Goal: Feedback & Contribution: Leave review/rating

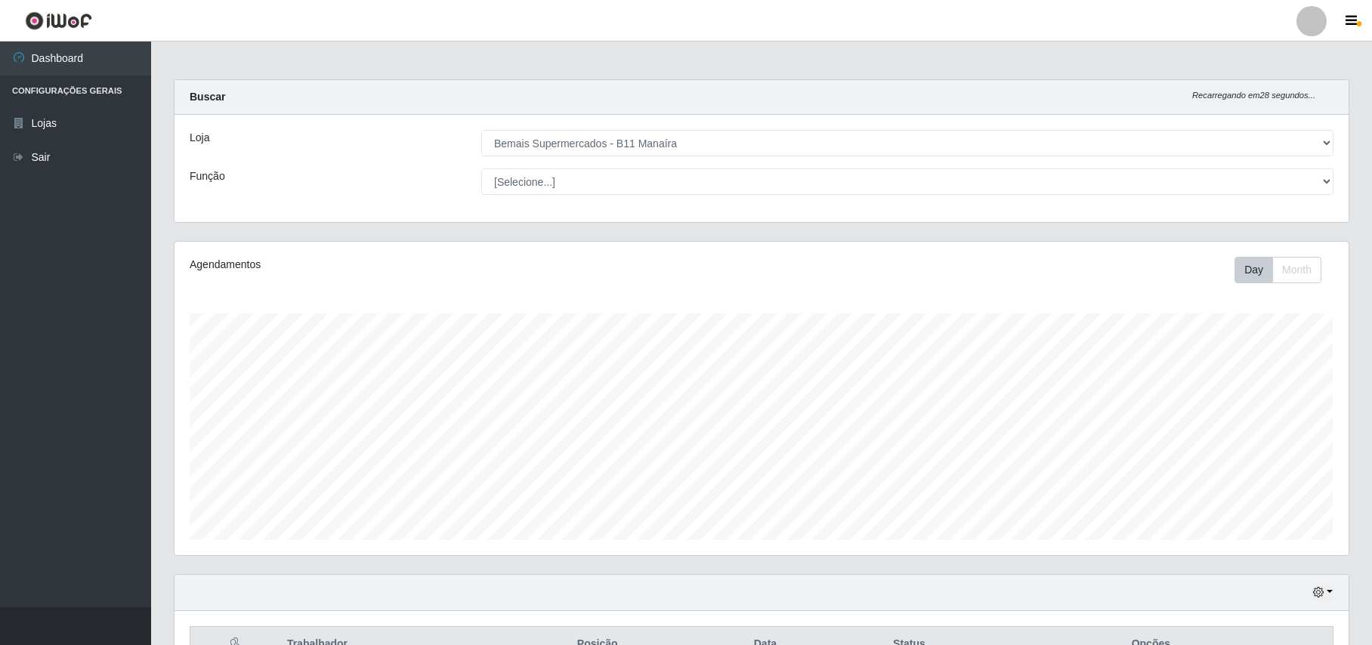
select select "409"
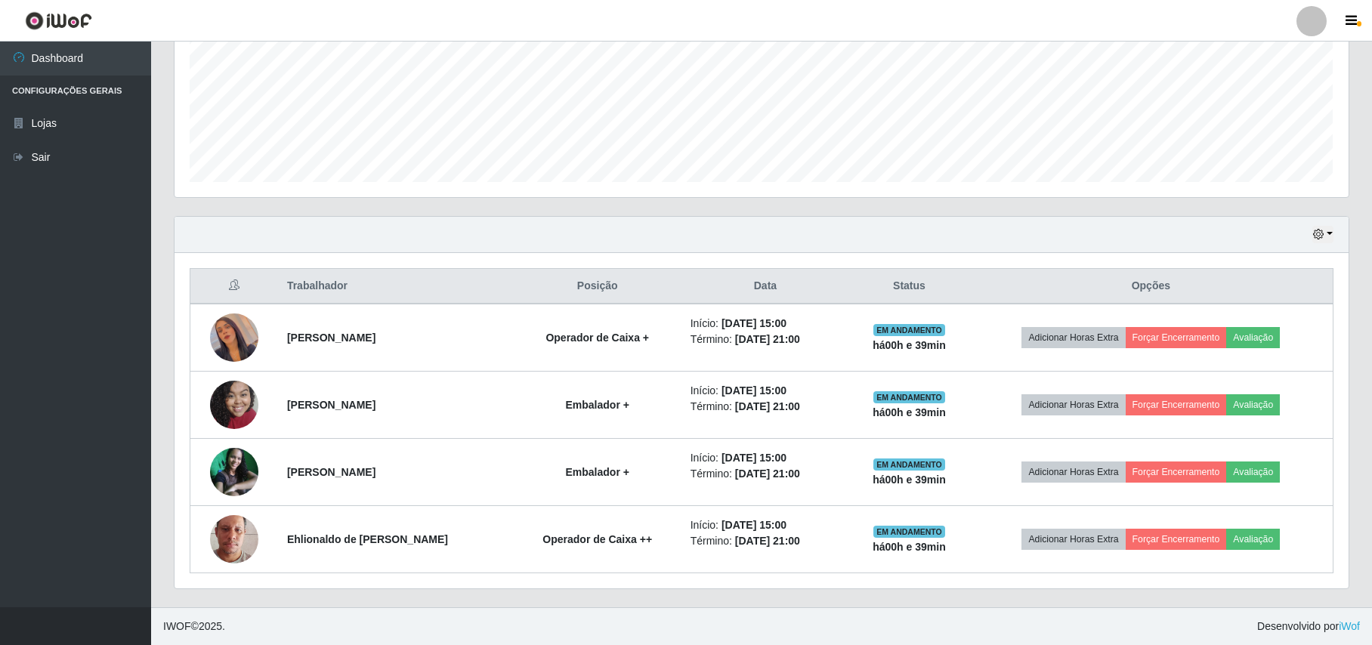
scroll to position [314, 1174]
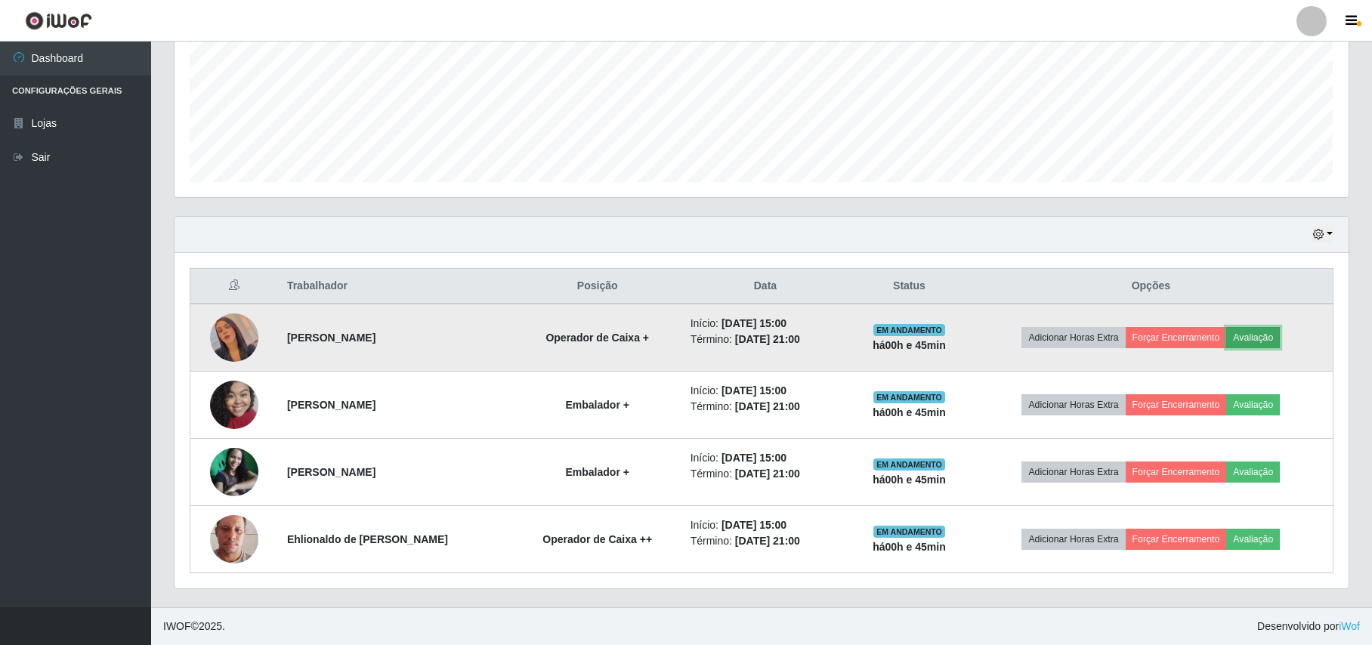
click at [1268, 337] on button "Avaliação" at bounding box center [1253, 337] width 54 height 21
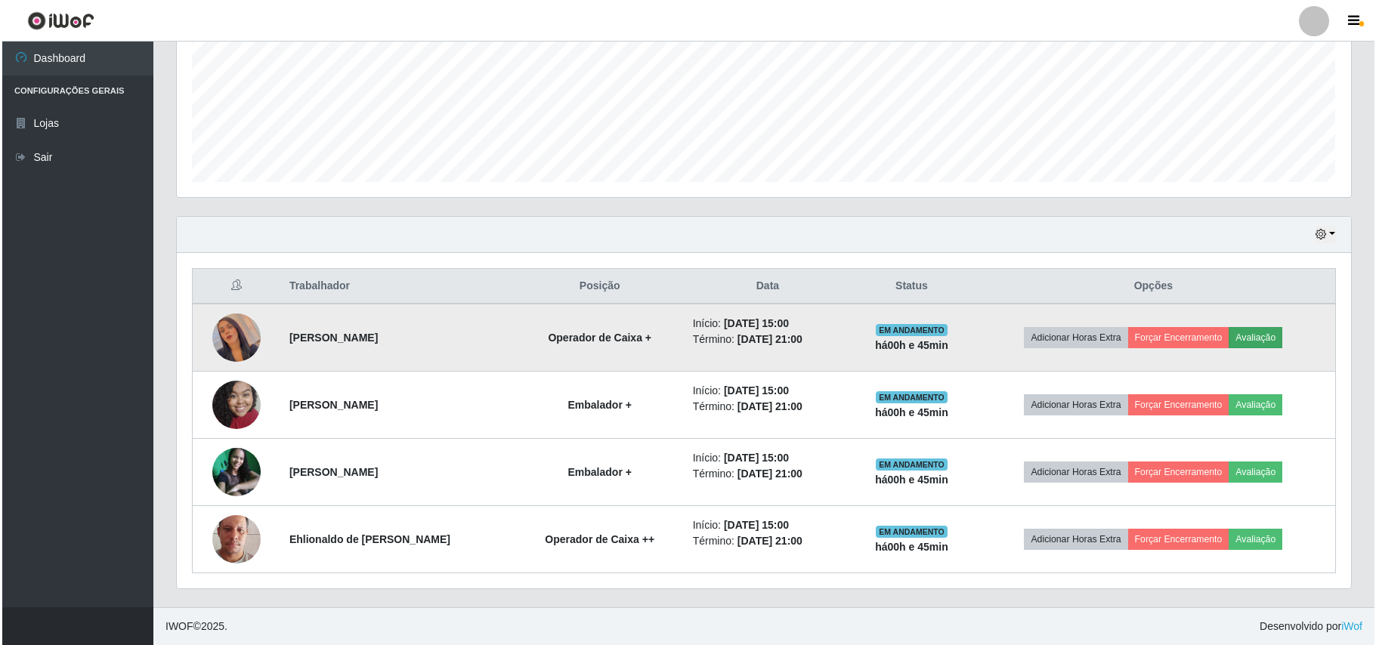
scroll to position [314, 1162]
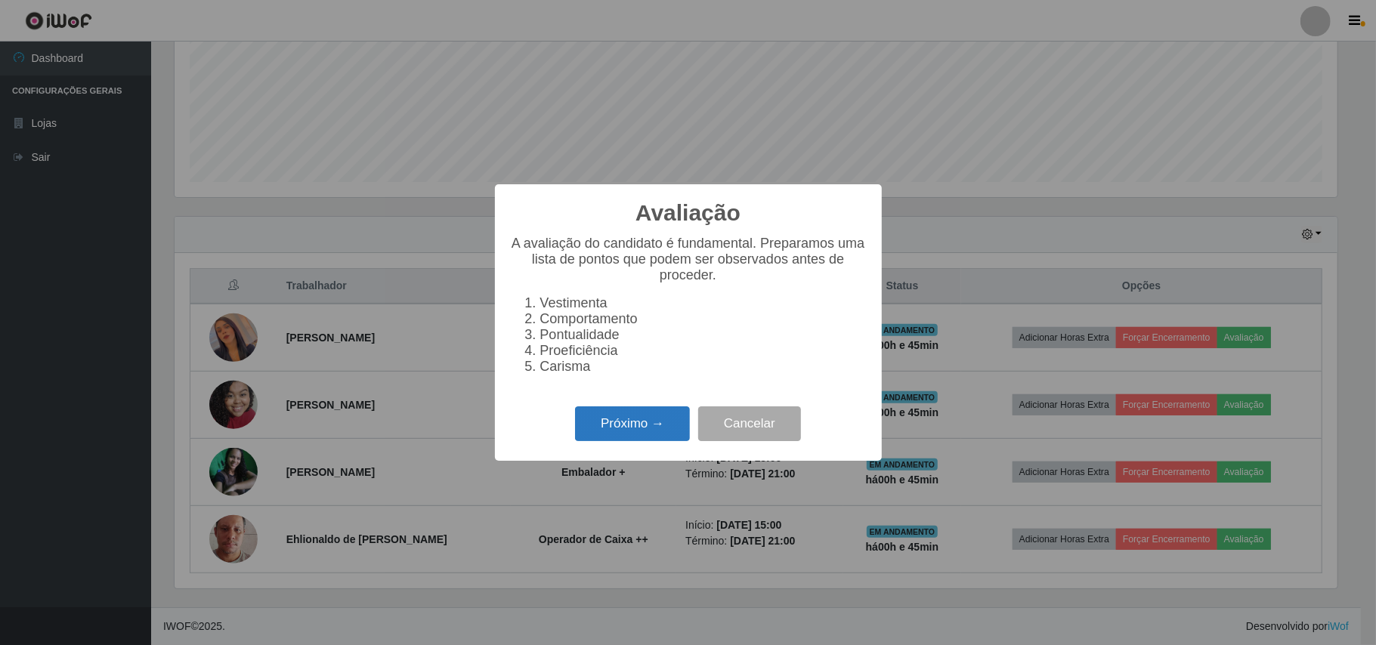
click at [618, 439] on button "Próximo →" at bounding box center [632, 425] width 115 height 36
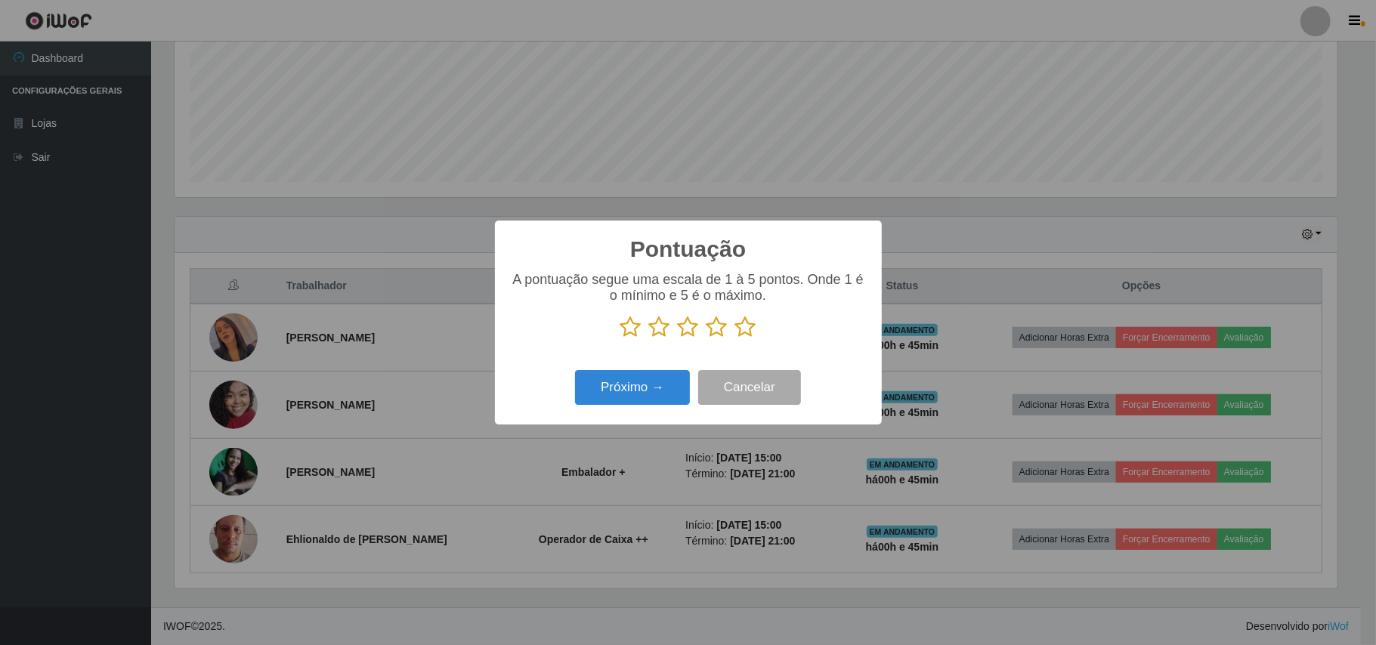
click at [750, 331] on icon at bounding box center [745, 327] width 21 height 23
click at [735, 339] on input "radio" at bounding box center [735, 339] width 0 height 0
click at [642, 391] on button "Próximo →" at bounding box center [632, 388] width 115 height 36
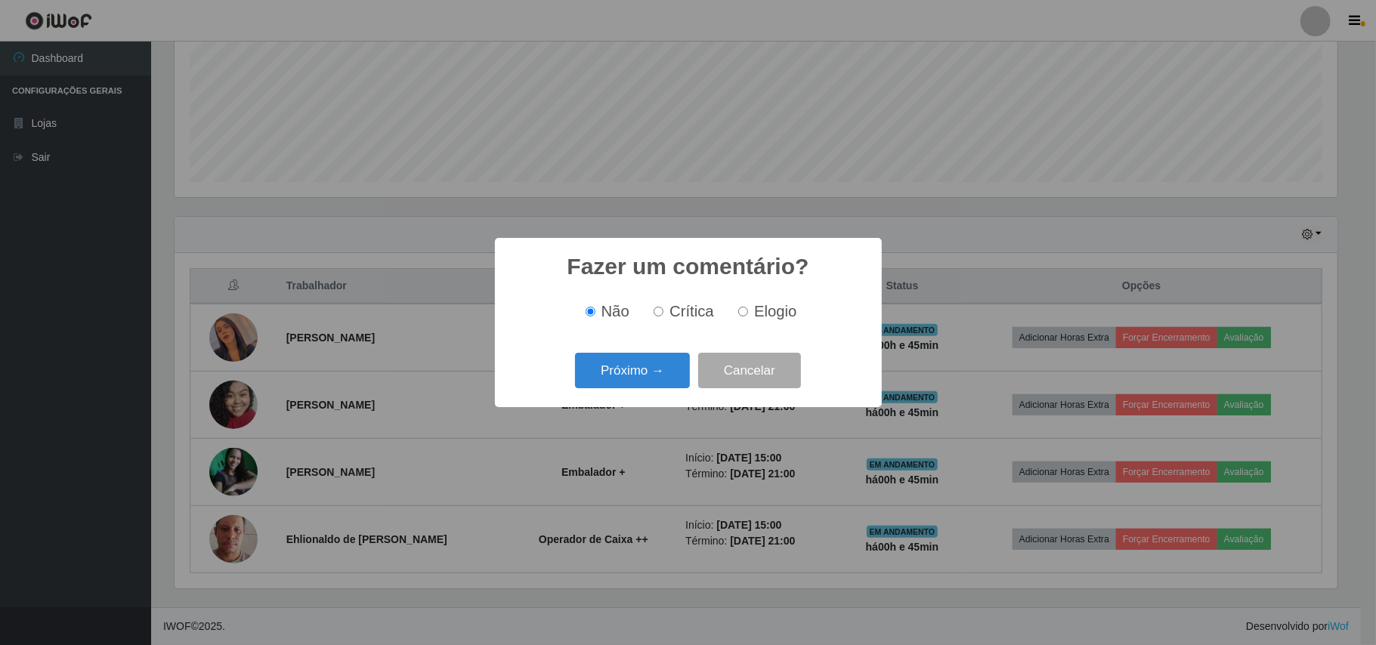
click at [745, 315] on input "Elogio" at bounding box center [743, 312] width 10 height 10
radio input "true"
click at [629, 367] on button "Próximo →" at bounding box center [632, 371] width 115 height 36
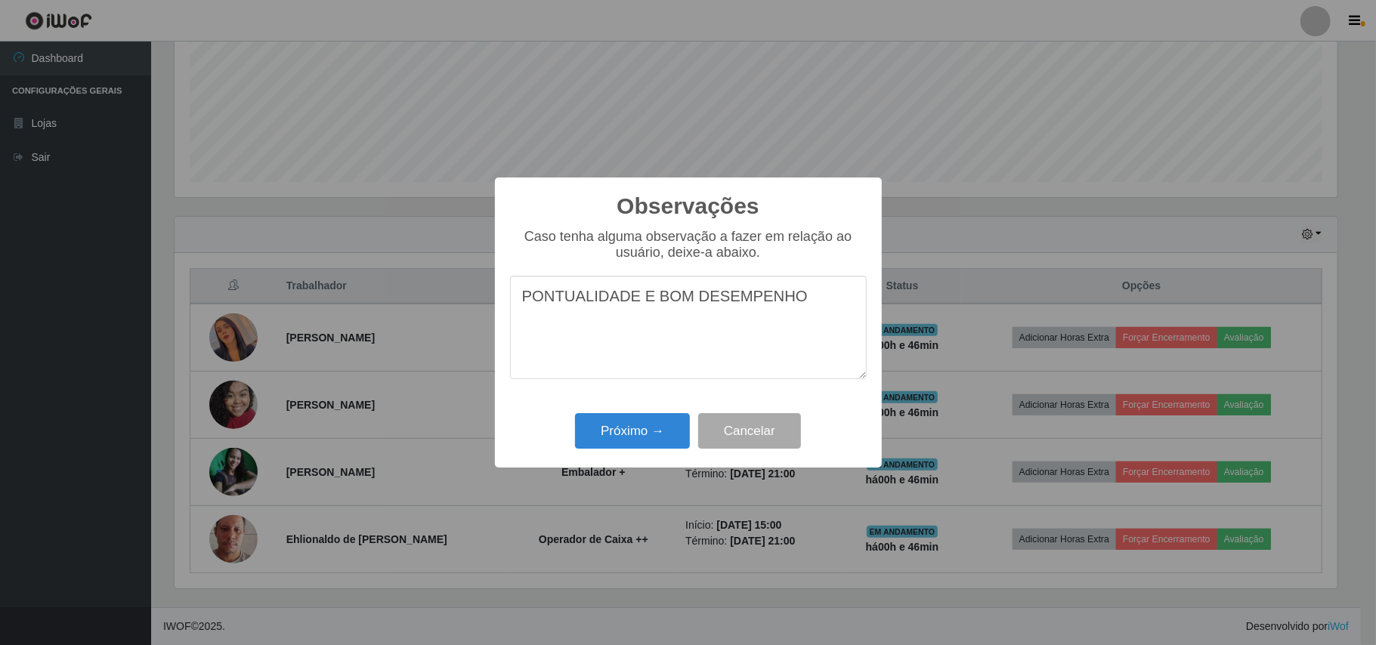
drag, startPoint x: 787, startPoint y: 303, endPoint x: 521, endPoint y: 299, distance: 266.8
click at [521, 299] on textarea "PONTUALIDADE E BOM DESEMPENHO" at bounding box center [688, 328] width 357 height 104
type textarea "PONTUALIDADE E BOM DESEMPENHO"
click at [623, 434] on button "Próximo →" at bounding box center [632, 431] width 115 height 36
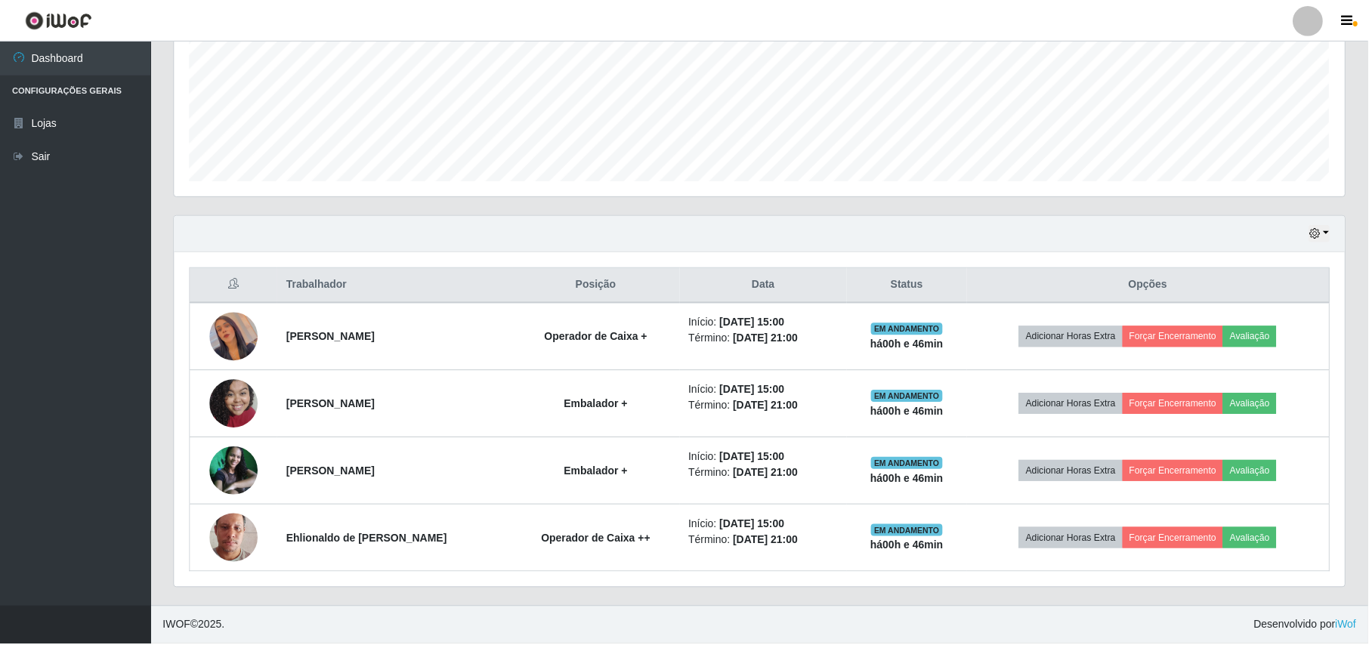
scroll to position [314, 1174]
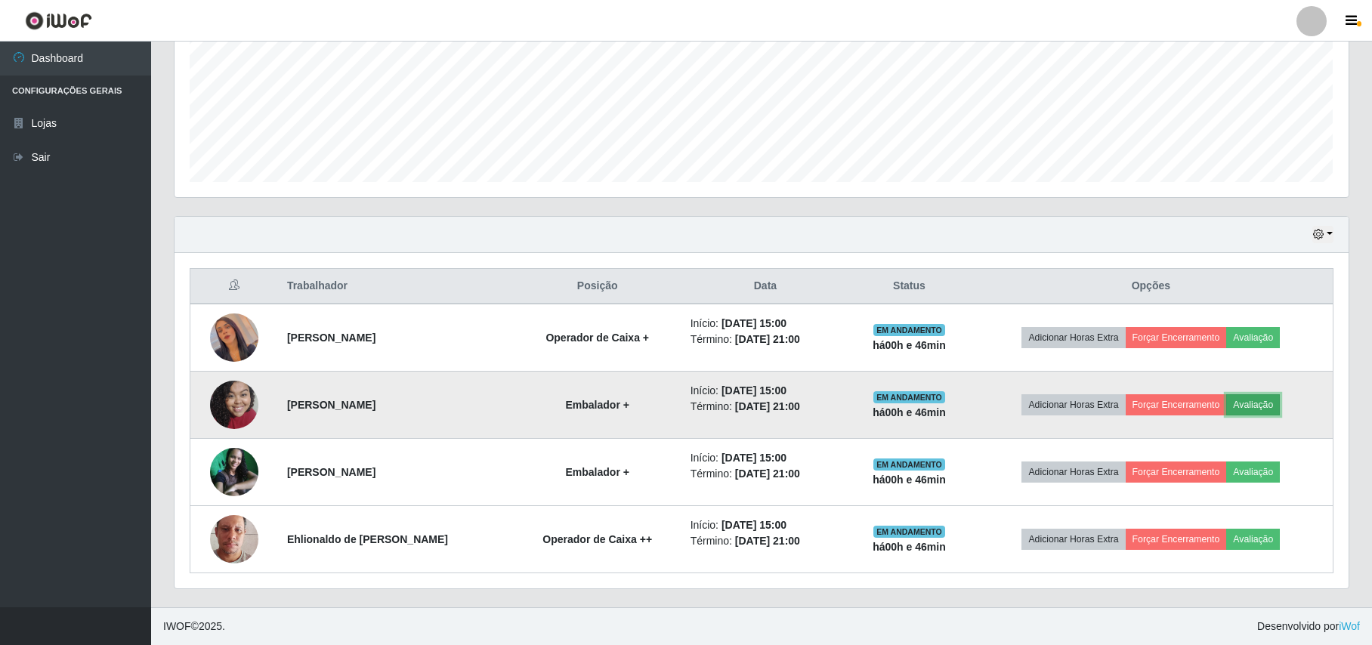
click at [1276, 404] on button "Avaliação" at bounding box center [1253, 404] width 54 height 21
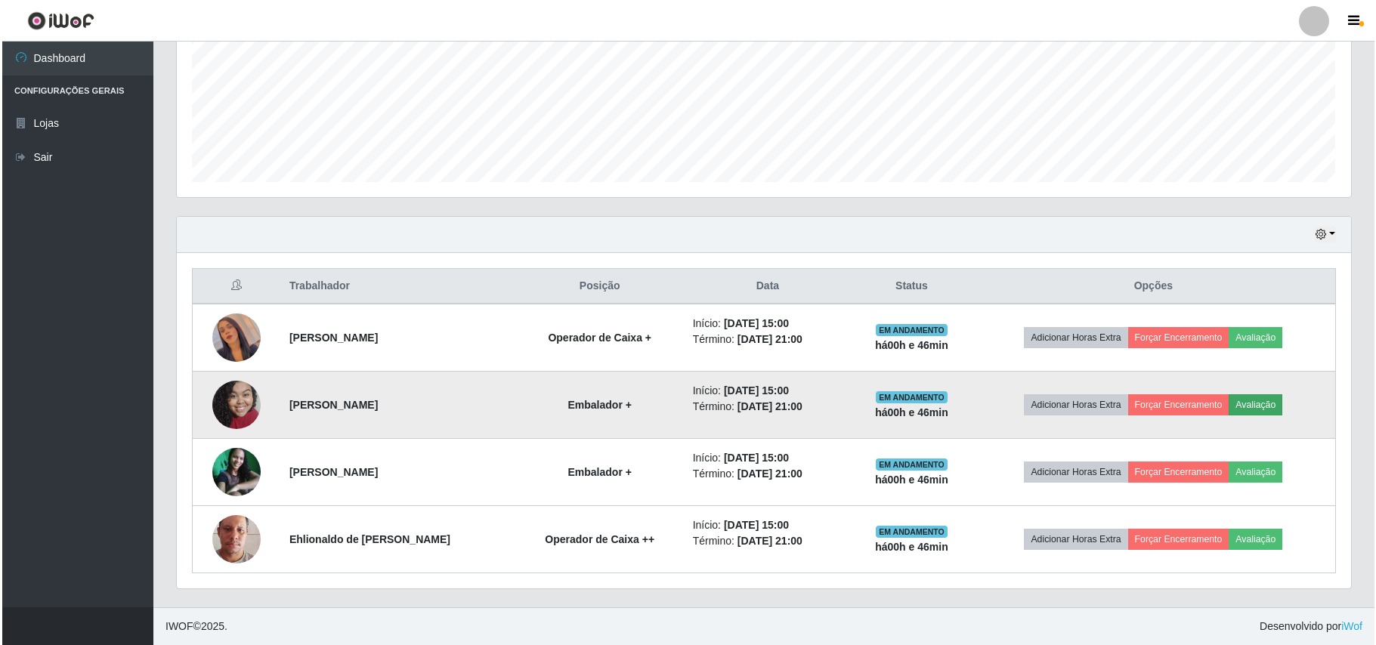
scroll to position [314, 1162]
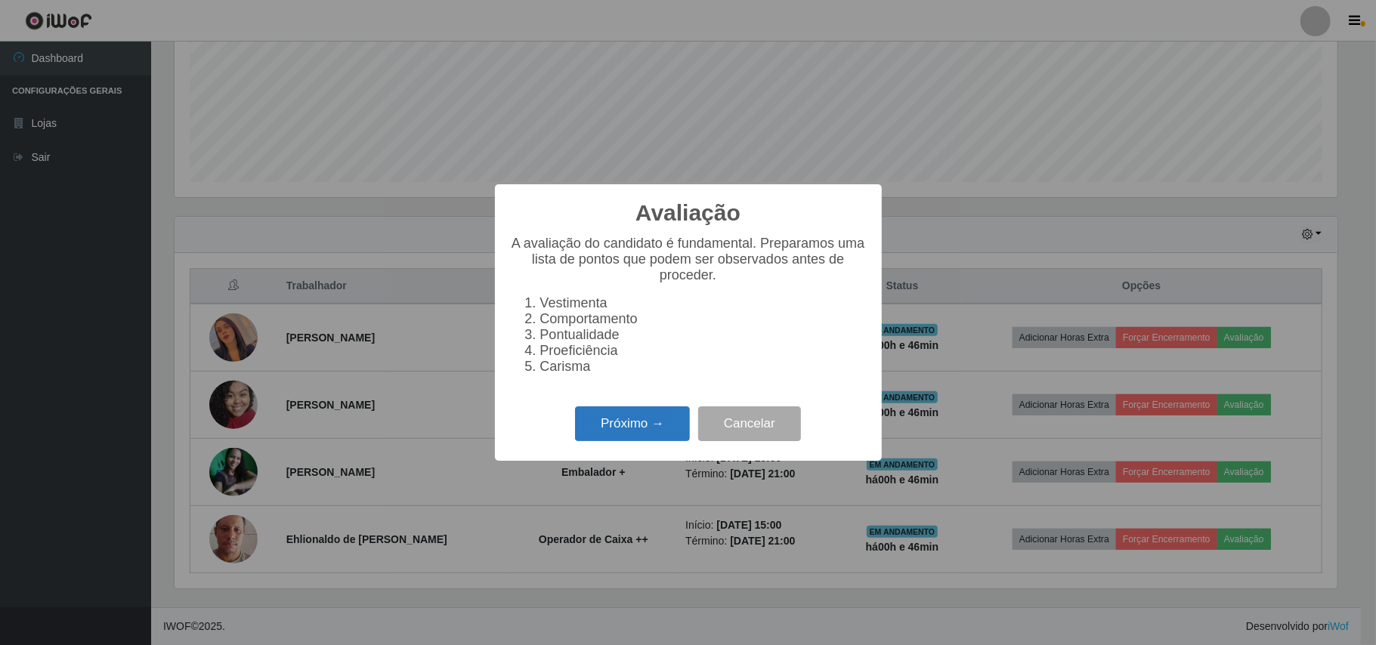
click at [630, 430] on button "Próximo →" at bounding box center [632, 425] width 115 height 36
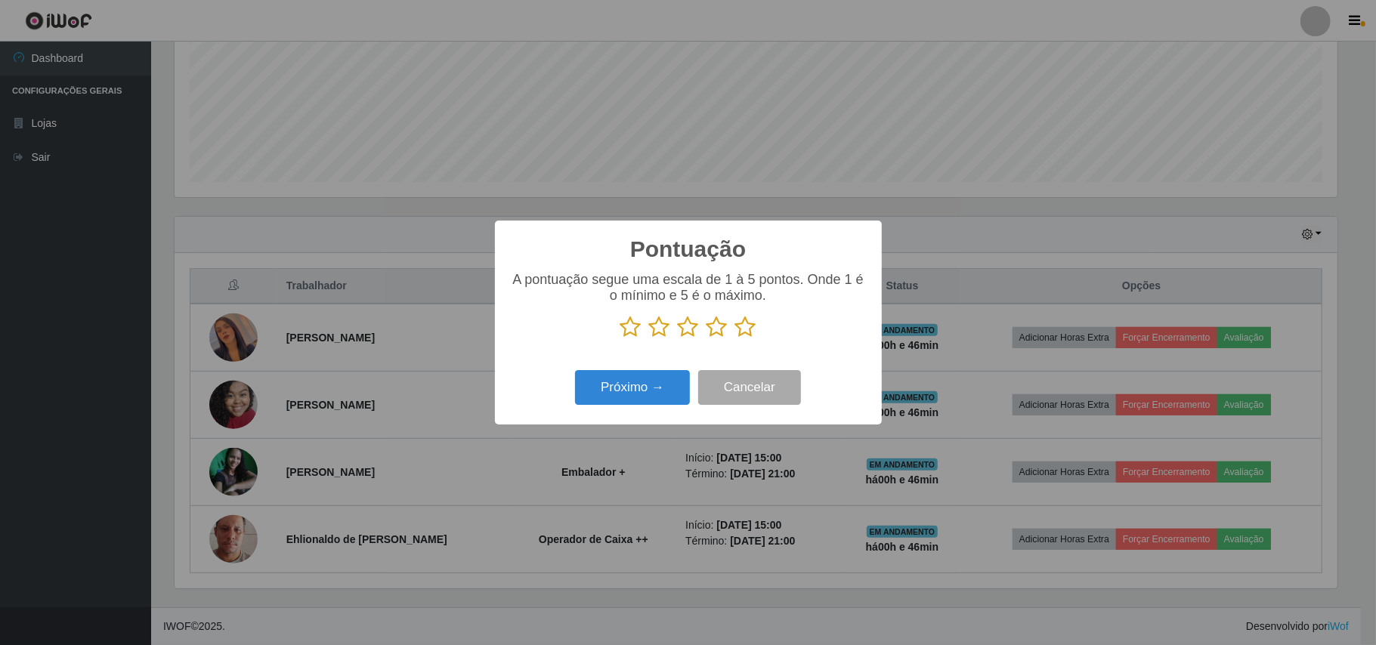
click at [741, 327] on icon at bounding box center [745, 327] width 21 height 23
click at [735, 339] on input "radio" at bounding box center [735, 339] width 0 height 0
click at [653, 388] on button "Próximo →" at bounding box center [632, 388] width 115 height 36
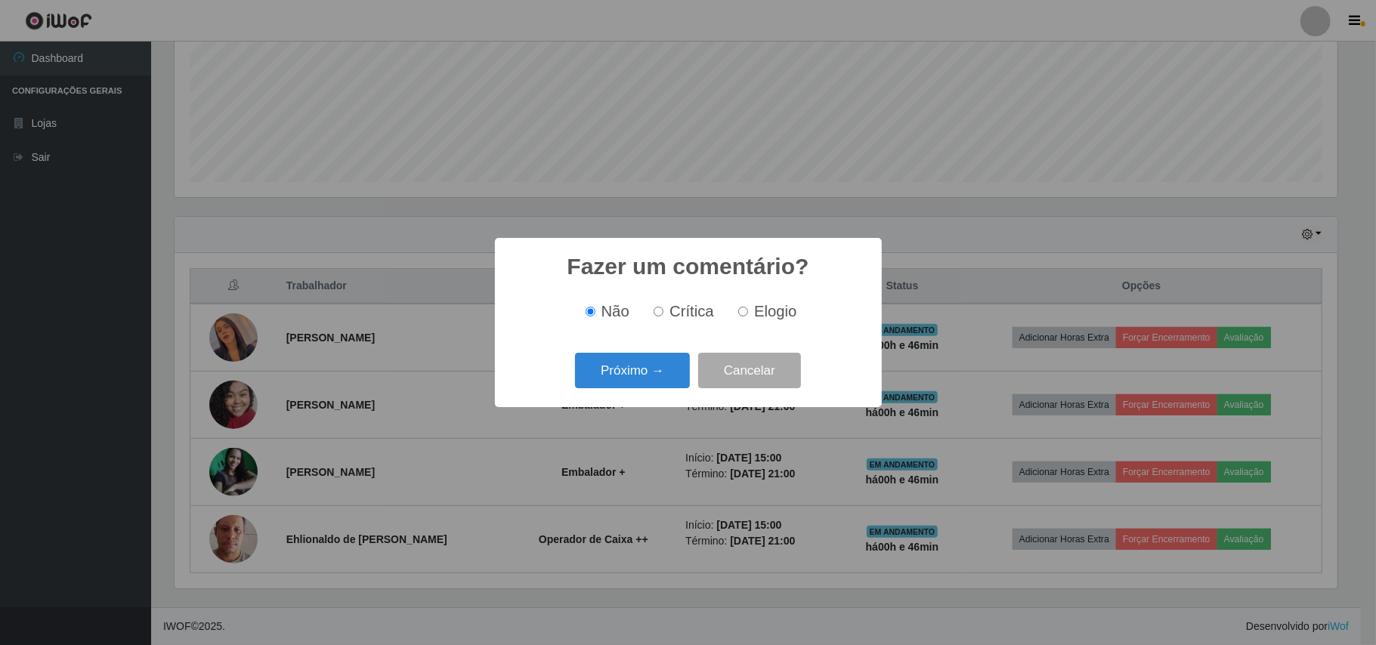
click at [739, 312] on input "Elogio" at bounding box center [743, 312] width 10 height 10
radio input "true"
click at [620, 370] on button "Próximo →" at bounding box center [632, 371] width 115 height 36
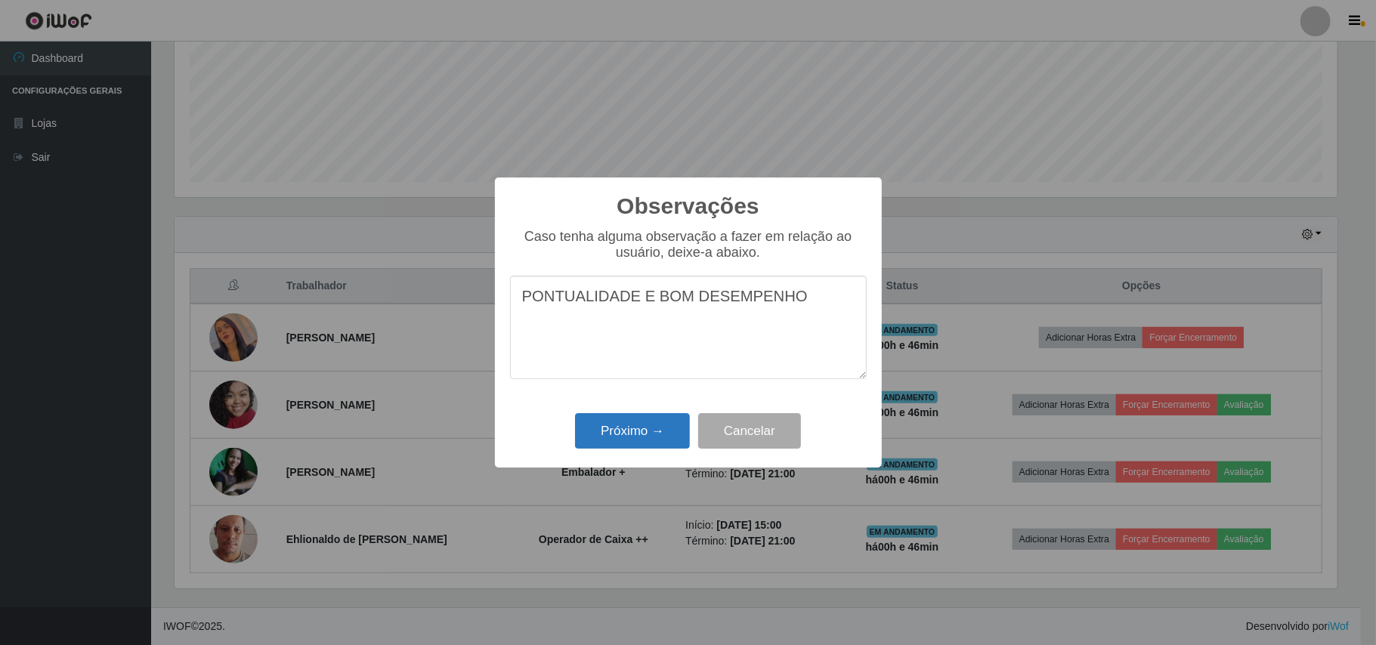
type textarea "PONTUALIDADE E BOM DESEMPENHO"
click at [644, 426] on button "Próximo →" at bounding box center [632, 431] width 115 height 36
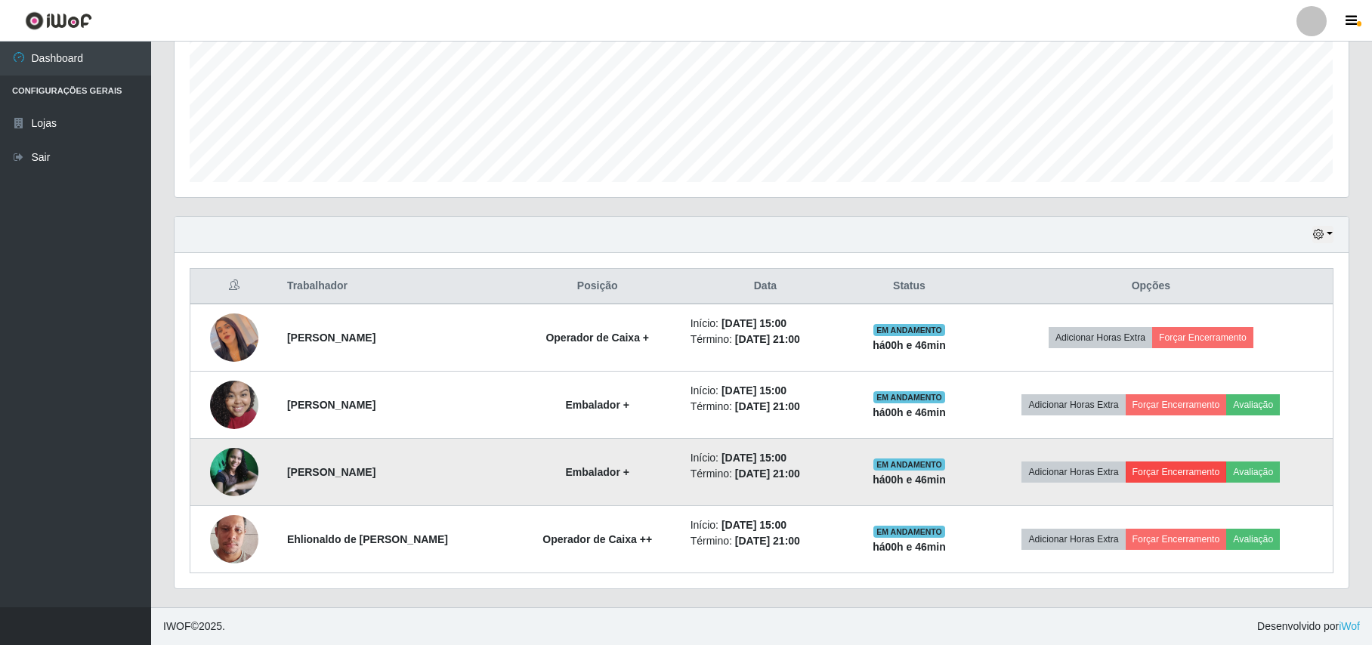
scroll to position [314, 1174]
click at [1262, 472] on button "Avaliação" at bounding box center [1253, 472] width 54 height 21
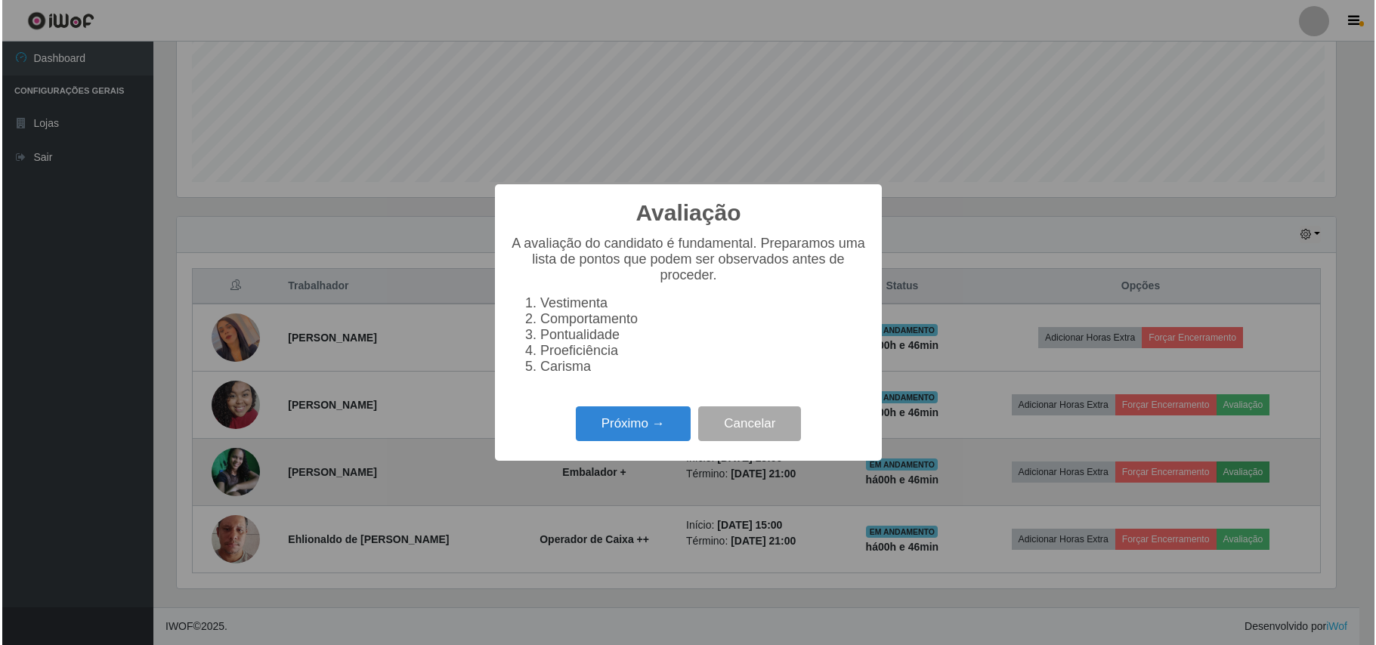
scroll to position [314, 1162]
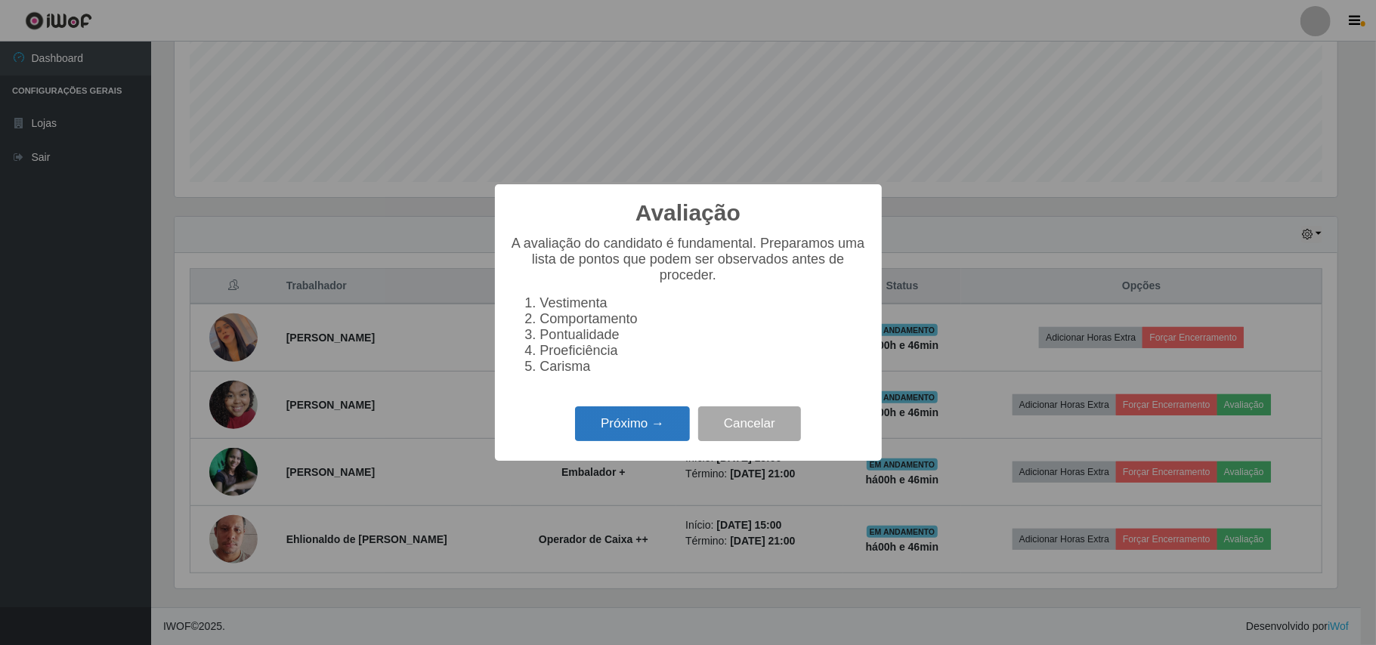
click at [650, 426] on button "Próximo →" at bounding box center [632, 425] width 115 height 36
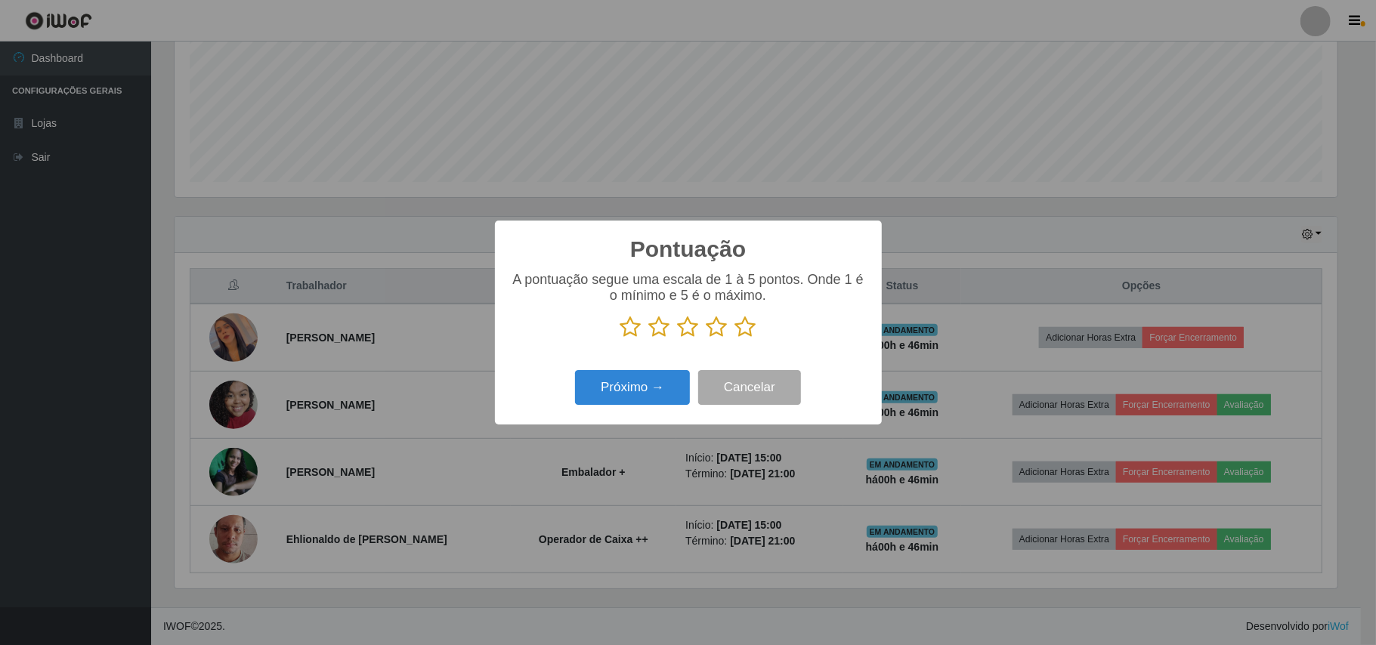
scroll to position [755364, 754515]
click at [735, 324] on icon at bounding box center [745, 327] width 21 height 23
click at [735, 339] on input "radio" at bounding box center [735, 339] width 0 height 0
click at [651, 387] on button "Próximo →" at bounding box center [632, 388] width 115 height 36
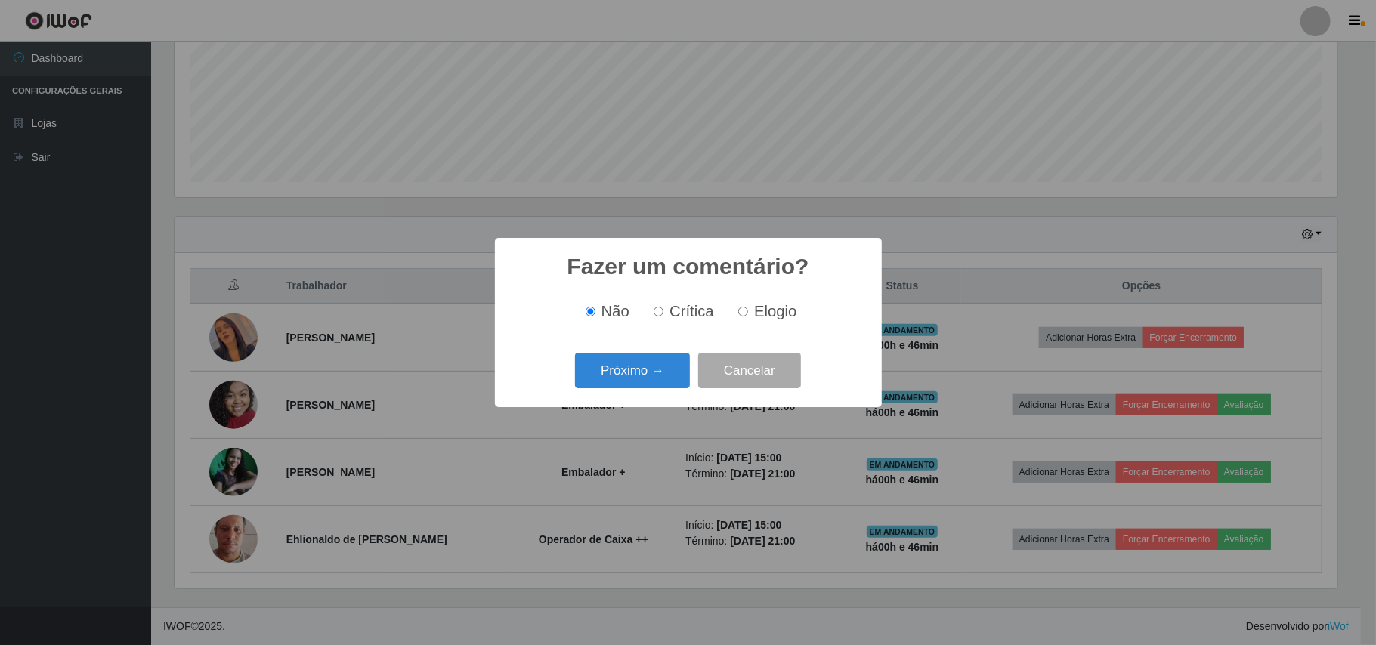
click at [747, 316] on input "Elogio" at bounding box center [743, 312] width 10 height 10
radio input "true"
click at [675, 376] on button "Próximo →" at bounding box center [632, 371] width 115 height 36
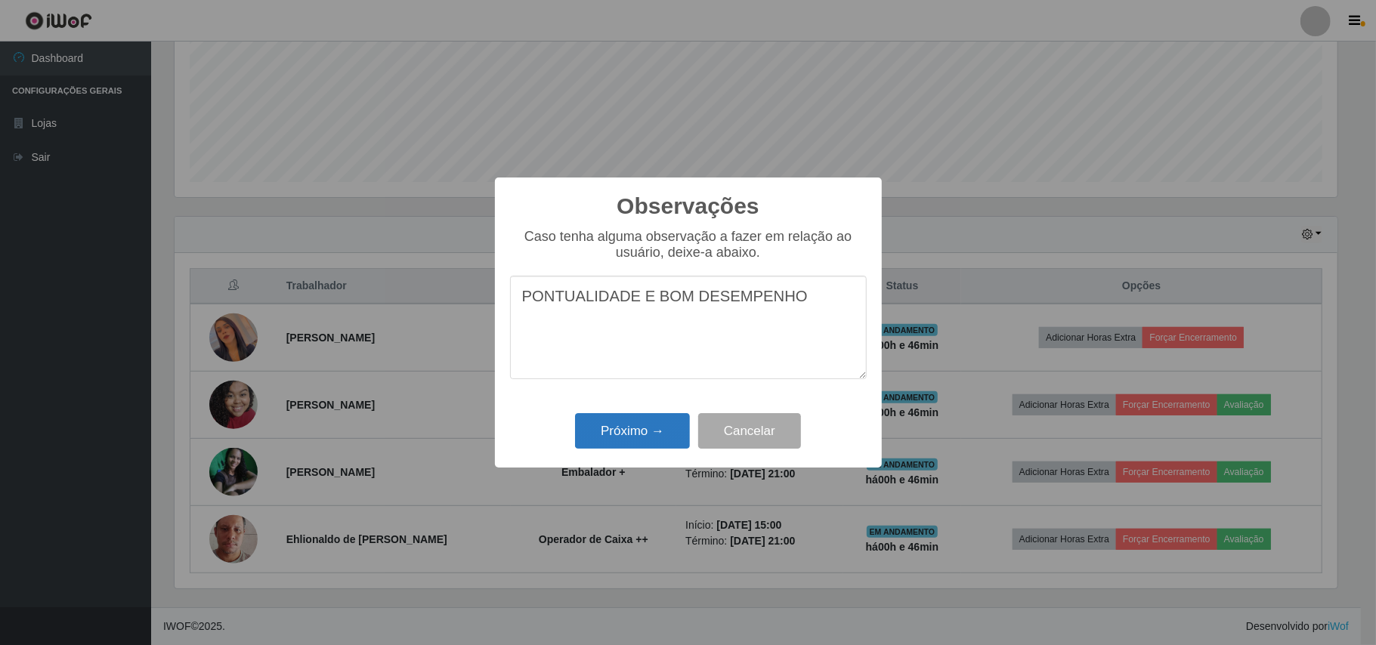
type textarea "PONTUALIDADE E BOM DESEMPENHO"
click at [621, 428] on button "Próximo →" at bounding box center [632, 431] width 115 height 36
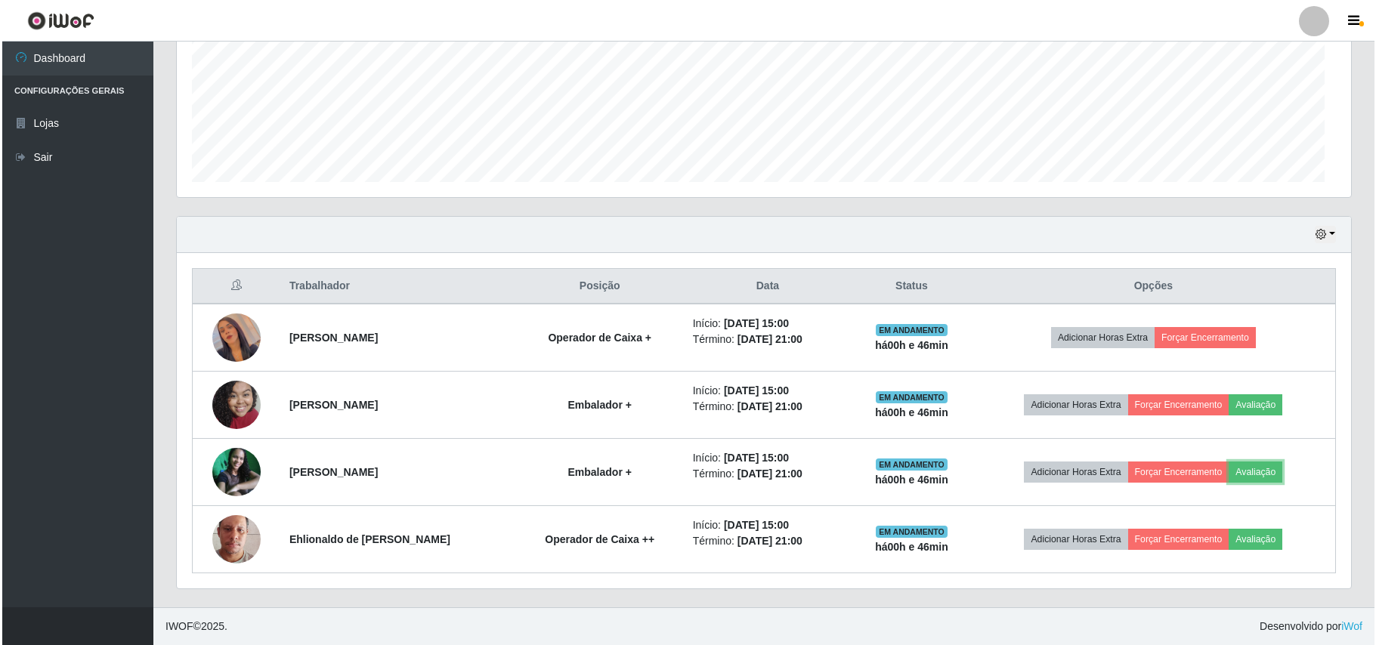
scroll to position [314, 1174]
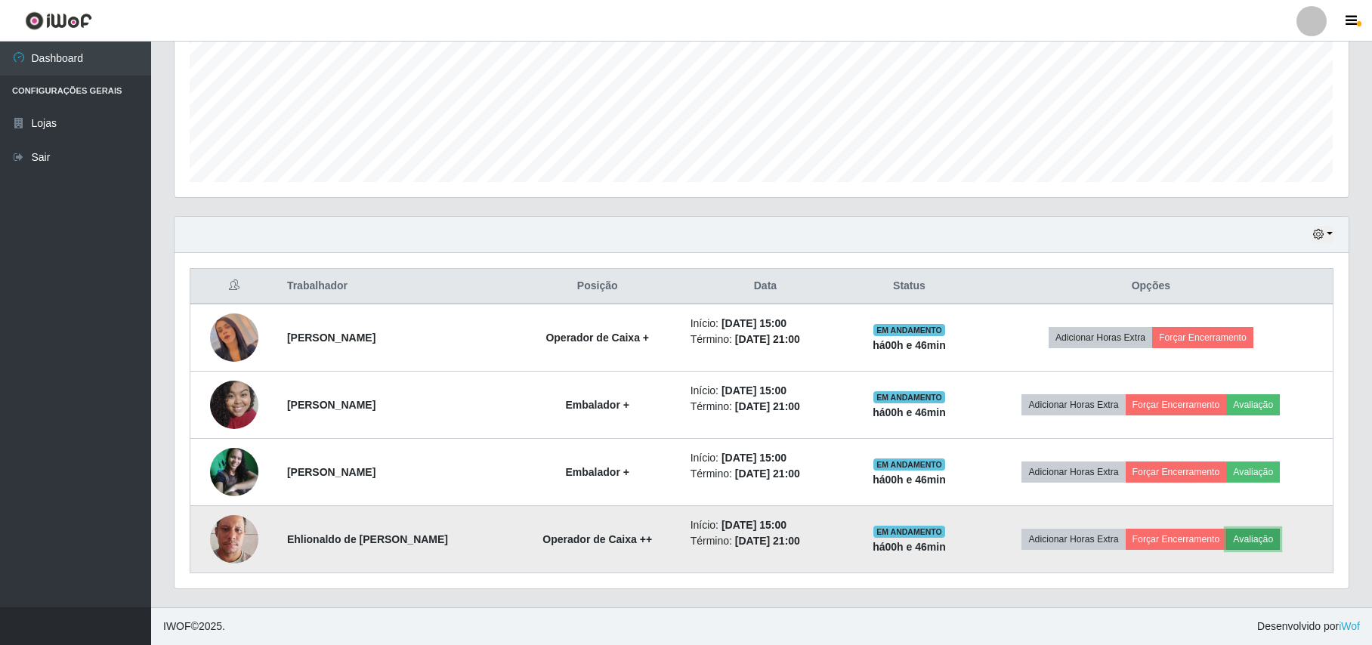
click at [1258, 540] on button "Avaliação" at bounding box center [1253, 539] width 54 height 21
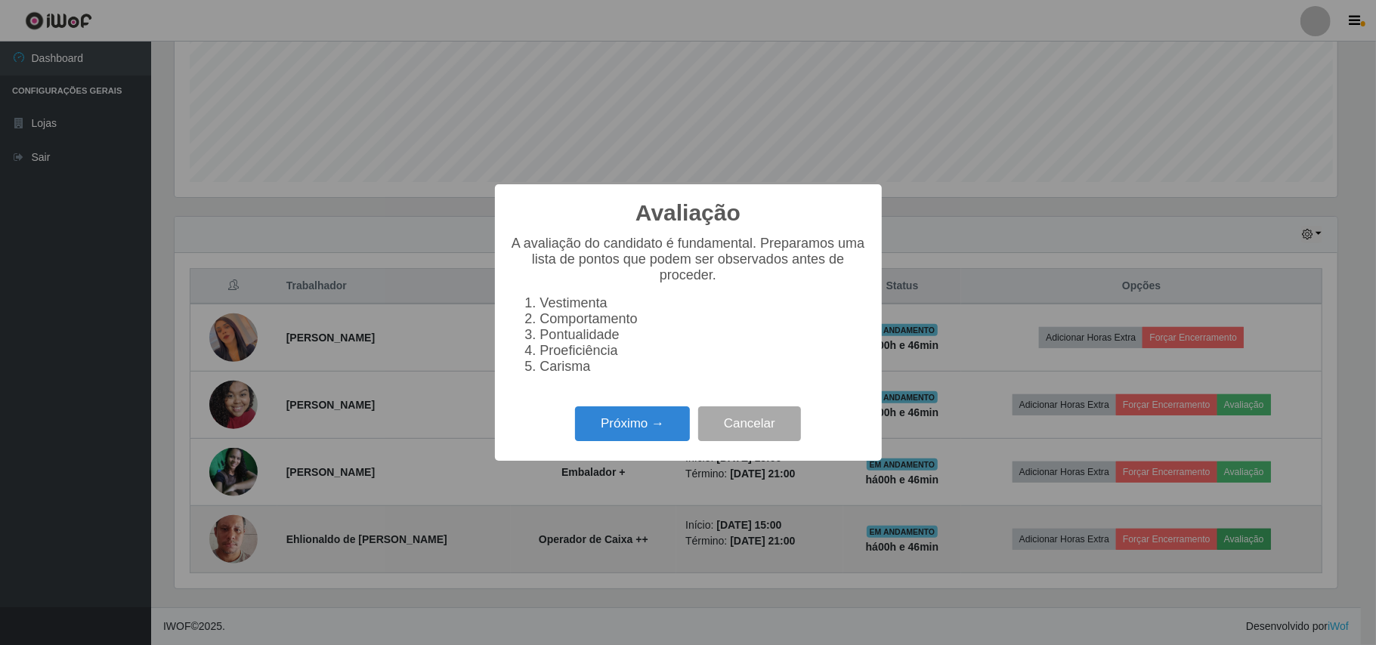
scroll to position [314, 1162]
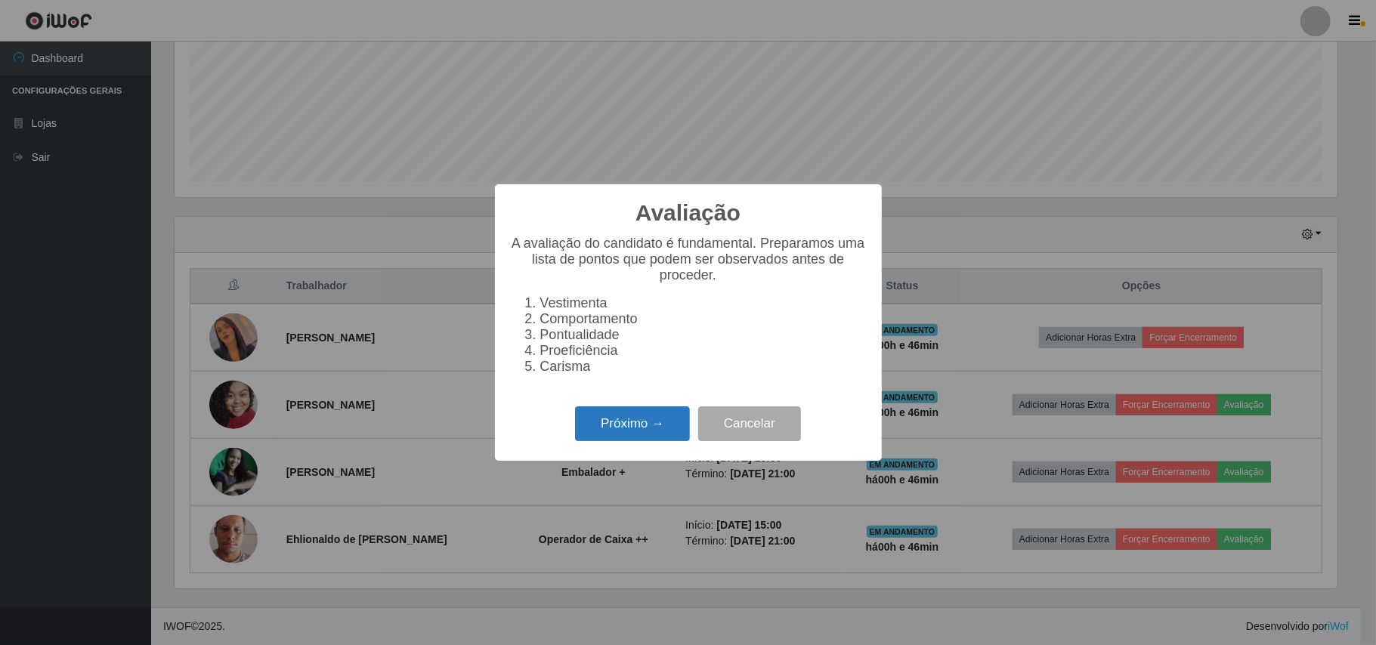
click at [621, 431] on button "Próximo →" at bounding box center [632, 425] width 115 height 36
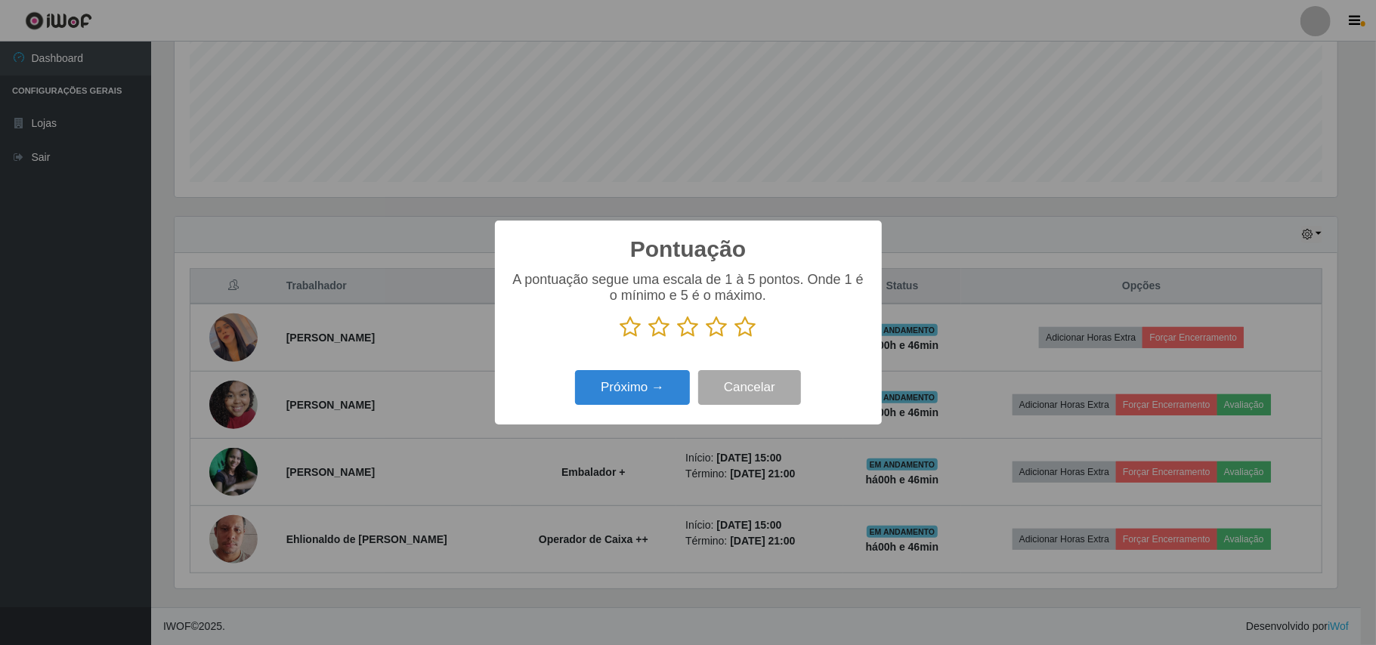
click at [741, 325] on icon at bounding box center [745, 327] width 21 height 23
click at [735, 339] on input "radio" at bounding box center [735, 339] width 0 height 0
click at [642, 387] on button "Próximo →" at bounding box center [632, 388] width 115 height 36
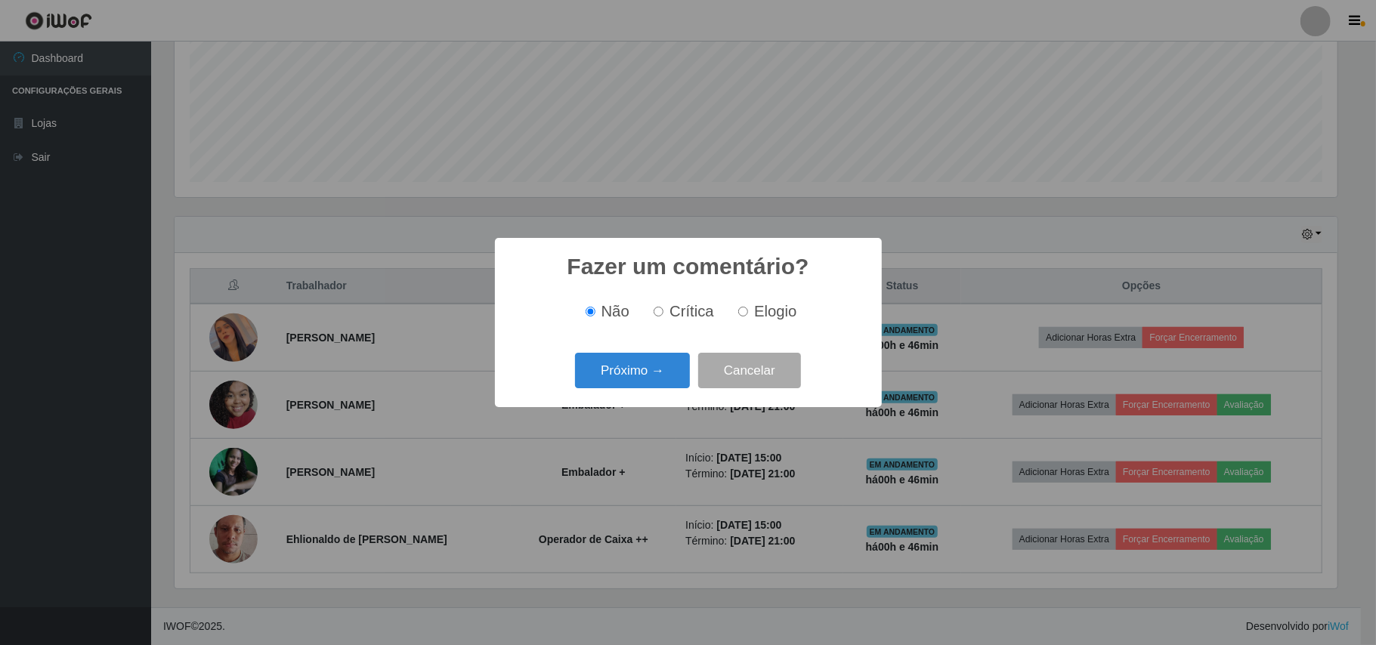
click at [750, 313] on label "Elogio" at bounding box center [764, 311] width 64 height 17
click at [748, 313] on input "Elogio" at bounding box center [743, 312] width 10 height 10
radio input "true"
click at [660, 369] on button "Próximo →" at bounding box center [632, 371] width 115 height 36
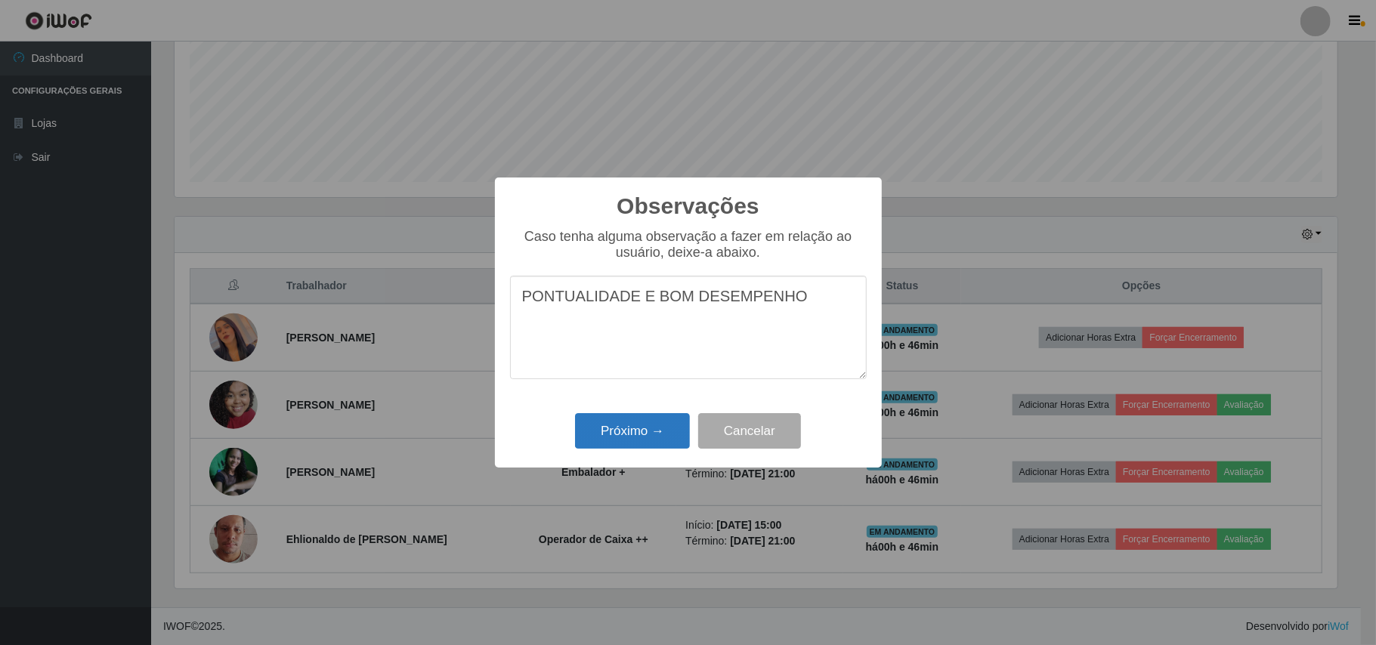
type textarea "PONTUALIDADE E BOM DESEMPENHO"
click at [651, 436] on button "Próximo →" at bounding box center [632, 431] width 115 height 36
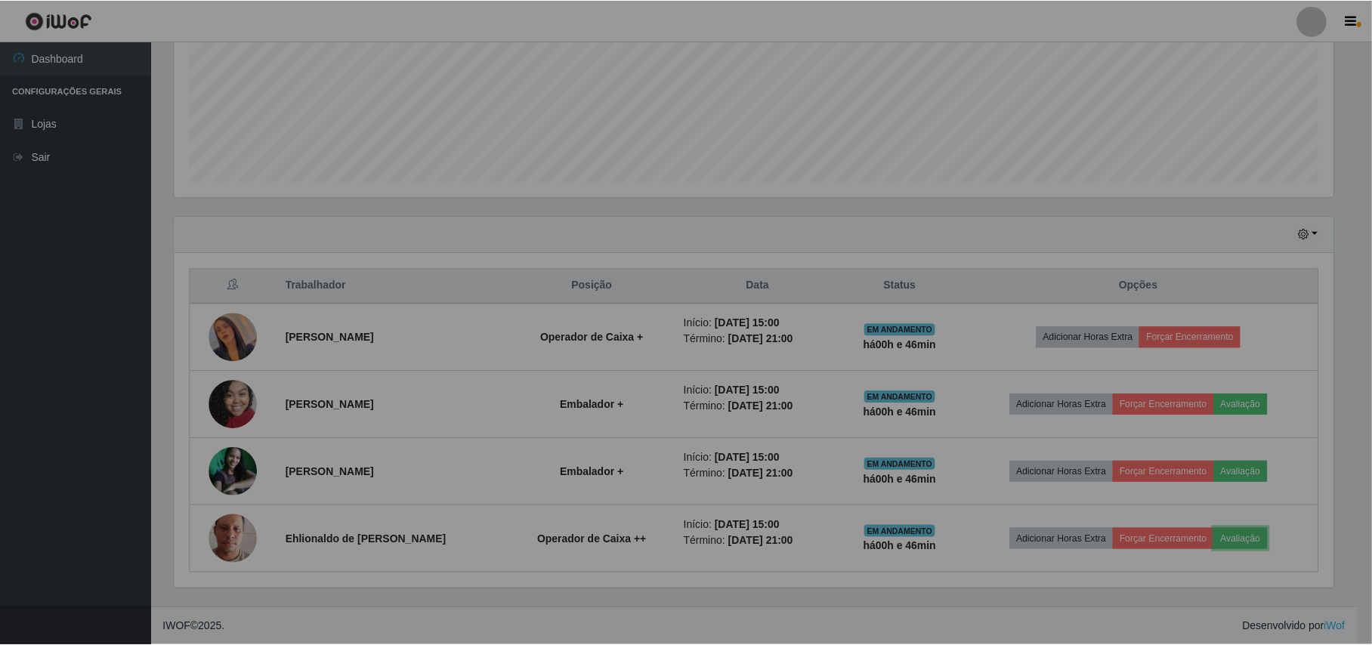
scroll to position [314, 1174]
